Goal: Task Accomplishment & Management: Use online tool/utility

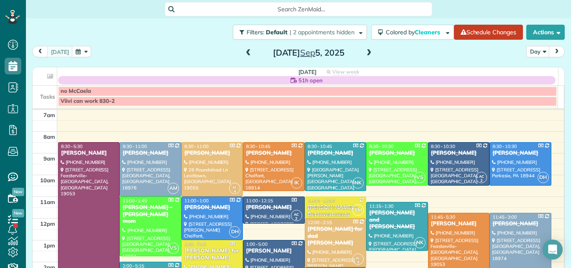
click at [443, 226] on div "[PERSON_NAME]" at bounding box center [459, 223] width 56 height 7
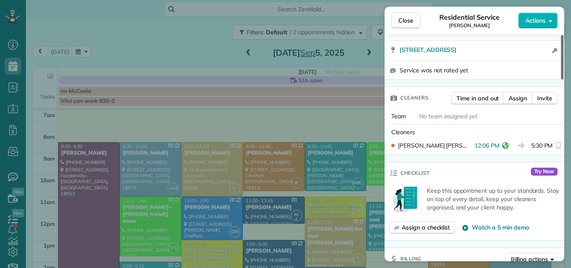
drag, startPoint x: 562, startPoint y: 69, endPoint x: 553, endPoint y: 102, distance: 34.2
click at [561, 79] on div at bounding box center [562, 57] width 3 height 44
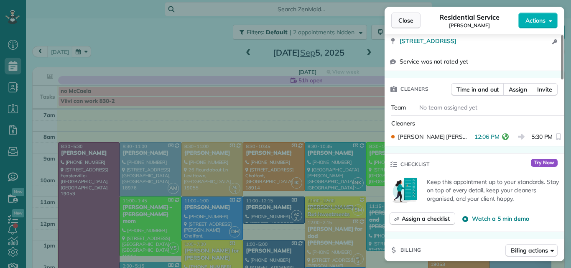
click at [411, 18] on span "Close" at bounding box center [406, 20] width 15 height 8
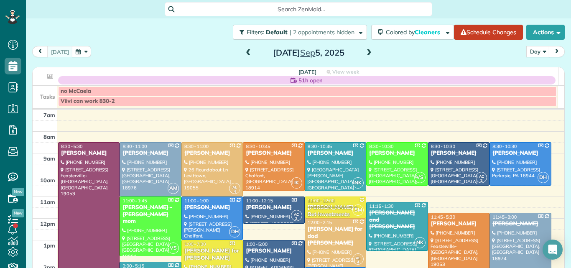
scroll to position [29, 0]
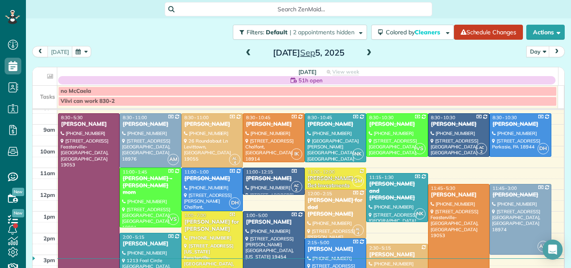
click at [98, 172] on div at bounding box center [89, 211] width 61 height 195
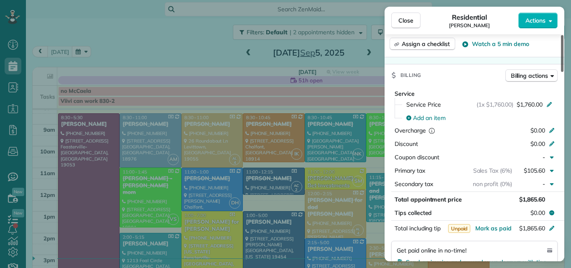
scroll to position [373, 0]
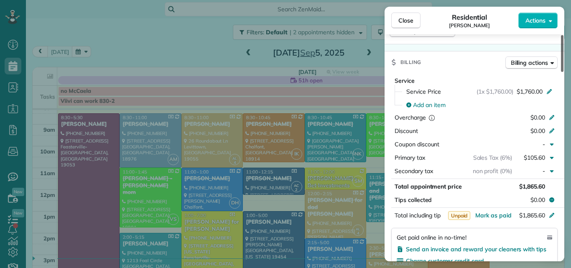
drag, startPoint x: 561, startPoint y: 59, endPoint x: 551, endPoint y: 119, distance: 61.4
click at [561, 72] on div at bounding box center [562, 53] width 3 height 37
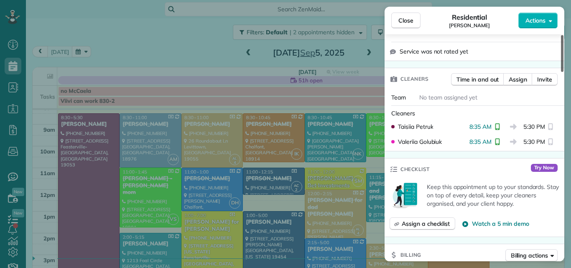
scroll to position [0, 0]
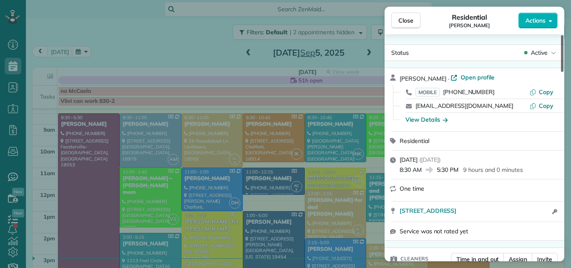
drag, startPoint x: 561, startPoint y: 103, endPoint x: 560, endPoint y: 9, distance: 93.7
click at [561, 35] on div at bounding box center [562, 53] width 3 height 37
click at [461, 77] on span "Open profile" at bounding box center [478, 77] width 34 height 8
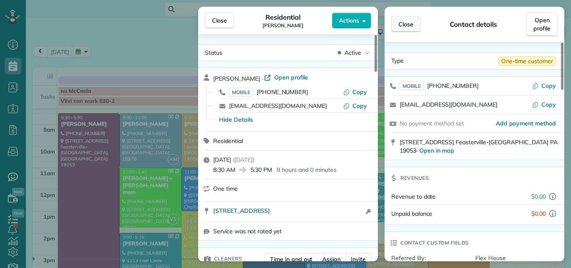
click at [406, 23] on span "Close" at bounding box center [406, 24] width 15 height 8
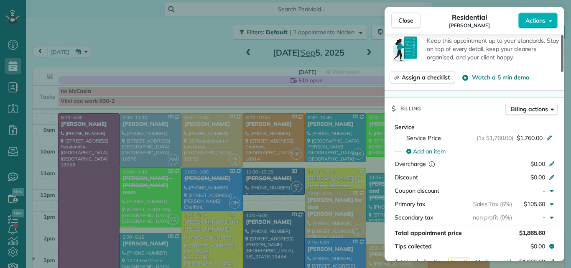
scroll to position [334, 0]
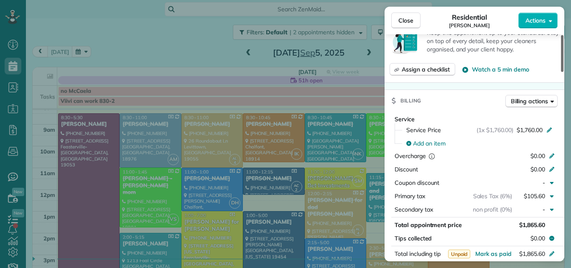
drag, startPoint x: 562, startPoint y: 44, endPoint x: 560, endPoint y: 98, distance: 54.4
click at [561, 72] on div at bounding box center [562, 53] width 3 height 37
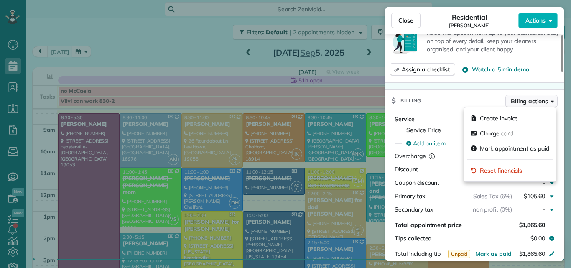
click at [523, 102] on span "Billing actions" at bounding box center [529, 101] width 37 height 8
click at [539, 66] on div "Assign a checklist Watch a 5 min demo" at bounding box center [475, 69] width 170 height 13
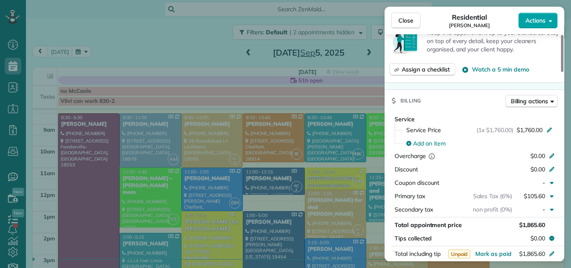
click at [534, 20] on span "Actions" at bounding box center [536, 20] width 20 height 8
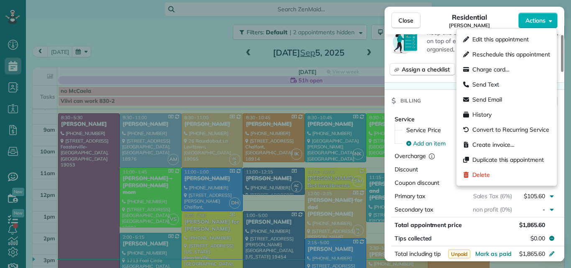
click at [491, 18] on div "Residential Andrea Beal" at bounding box center [470, 20] width 98 height 17
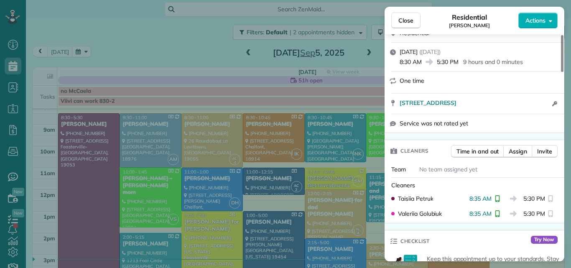
scroll to position [38, 0]
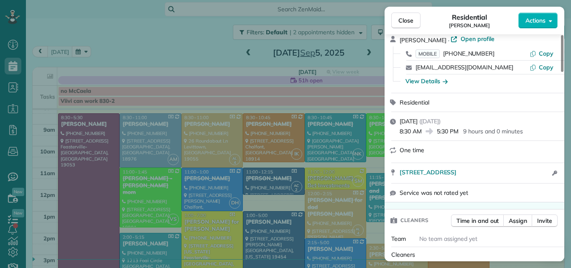
drag, startPoint x: 562, startPoint y: 93, endPoint x: 565, endPoint y: 45, distance: 48.2
click at [564, 45] on div at bounding box center [562, 53] width 3 height 37
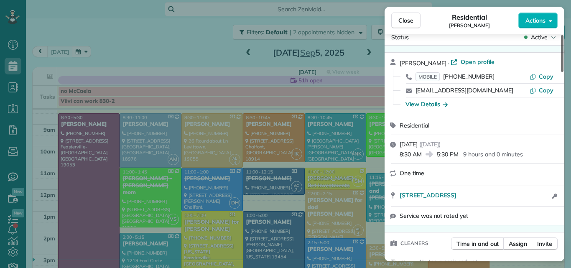
scroll to position [0, 0]
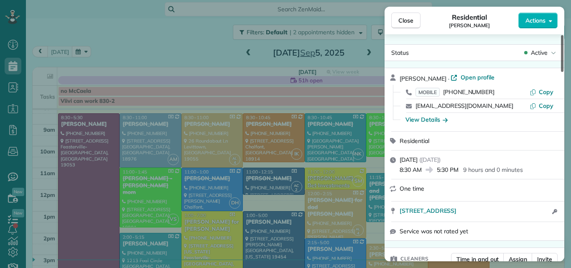
drag, startPoint x: 563, startPoint y: 44, endPoint x: 564, endPoint y: 27, distance: 17.2
click at [564, 35] on div at bounding box center [562, 53] width 3 height 37
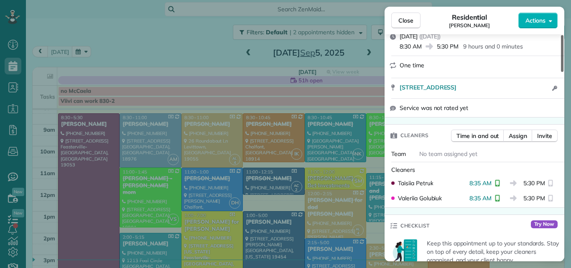
scroll to position [133, 0]
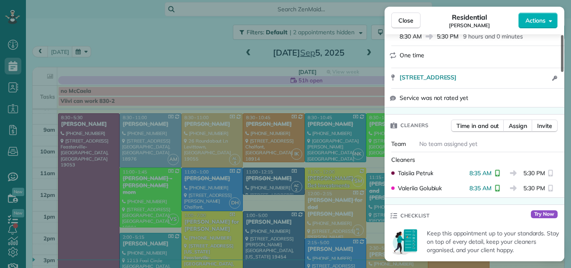
drag, startPoint x: 563, startPoint y: 38, endPoint x: 559, endPoint y: 60, distance: 22.1
click at [561, 60] on div at bounding box center [562, 53] width 3 height 37
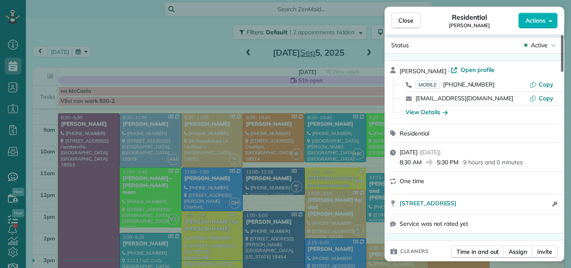
scroll to position [3, 0]
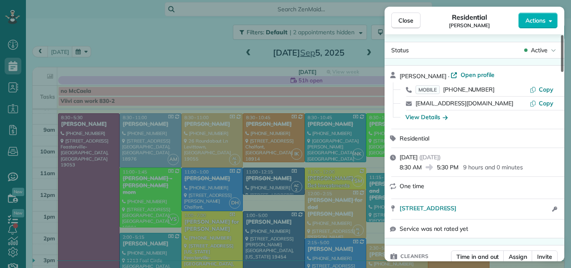
drag, startPoint x: 563, startPoint y: 59, endPoint x: 563, endPoint y: 38, distance: 21.3
click at [563, 38] on div at bounding box center [562, 53] width 3 height 37
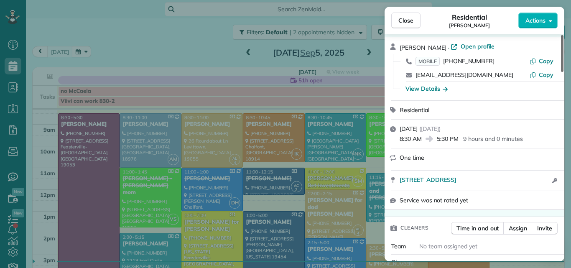
scroll to position [0, 0]
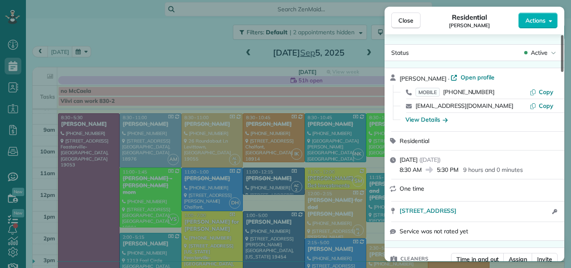
drag, startPoint x: 563, startPoint y: 55, endPoint x: 562, endPoint y: 31, distance: 24.7
click at [562, 35] on div at bounding box center [562, 53] width 3 height 37
click at [542, 21] on span "Actions" at bounding box center [536, 20] width 20 height 8
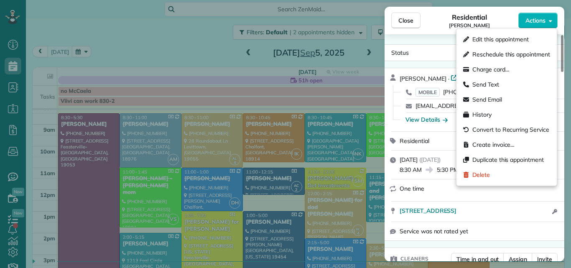
click at [447, 25] on div "Residential Andrea Beal" at bounding box center [470, 20] width 98 height 17
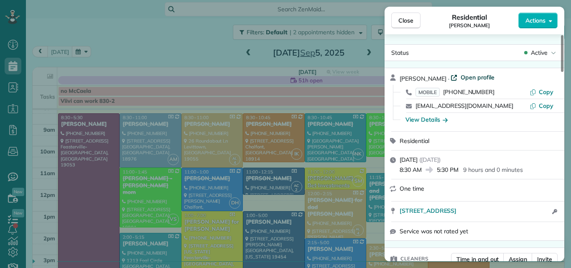
click at [461, 76] on span "Open profile" at bounding box center [478, 77] width 34 height 8
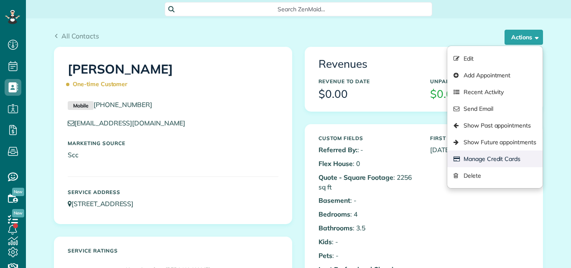
scroll to position [4, 4]
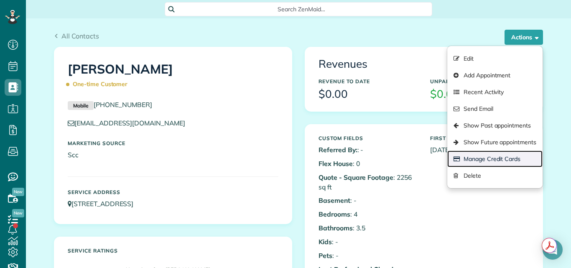
click at [468, 158] on link "Manage Credit Cards" at bounding box center [494, 159] width 95 height 17
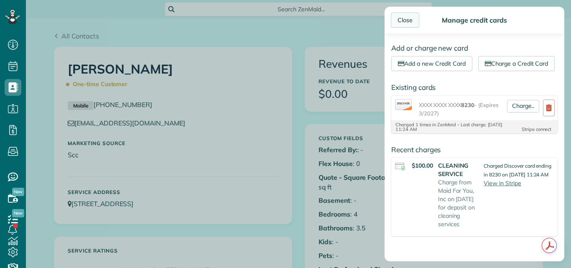
click at [414, 21] on div "Close" at bounding box center [405, 20] width 28 height 15
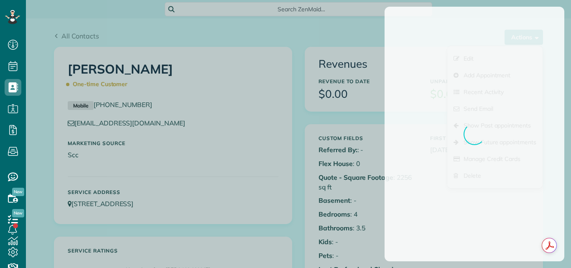
scroll to position [4, 4]
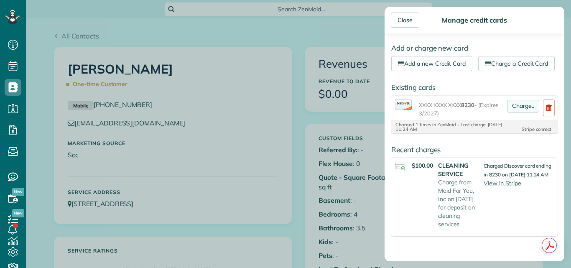
click at [514, 112] on link "Charge.." at bounding box center [523, 106] width 32 height 13
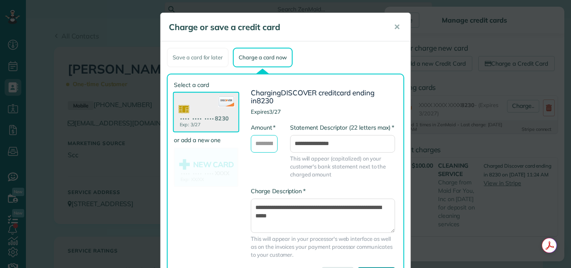
click at [271, 140] on input "* Amount" at bounding box center [264, 144] width 27 height 18
type input "********"
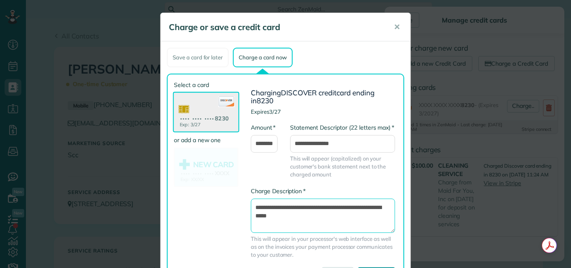
click at [251, 207] on textarea "**********" at bounding box center [323, 216] width 144 height 34
click at [339, 217] on textarea "**********" at bounding box center [323, 216] width 144 height 34
click at [387, 215] on textarea "**********" at bounding box center [323, 216] width 144 height 34
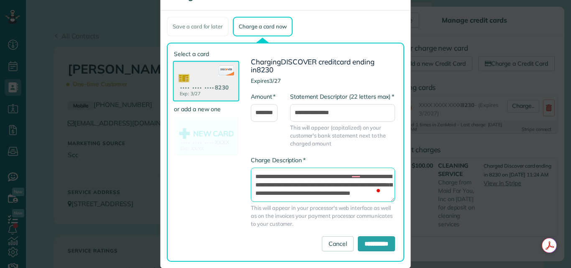
scroll to position [44, 0]
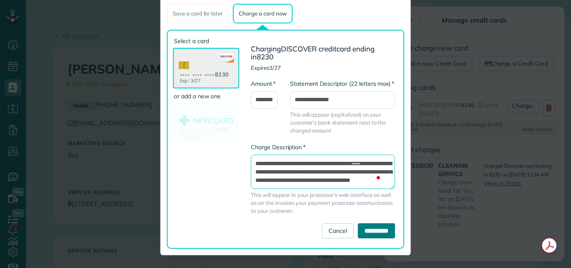
type textarea "**********"
click at [373, 230] on input "**********" at bounding box center [376, 230] width 37 height 15
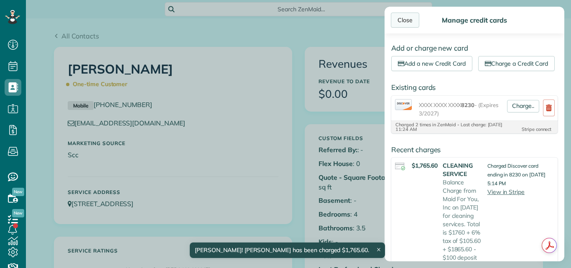
click at [409, 19] on div "Close" at bounding box center [405, 20] width 28 height 15
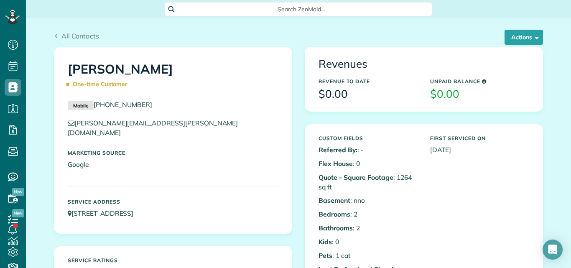
scroll to position [4, 4]
